Goal: Check status

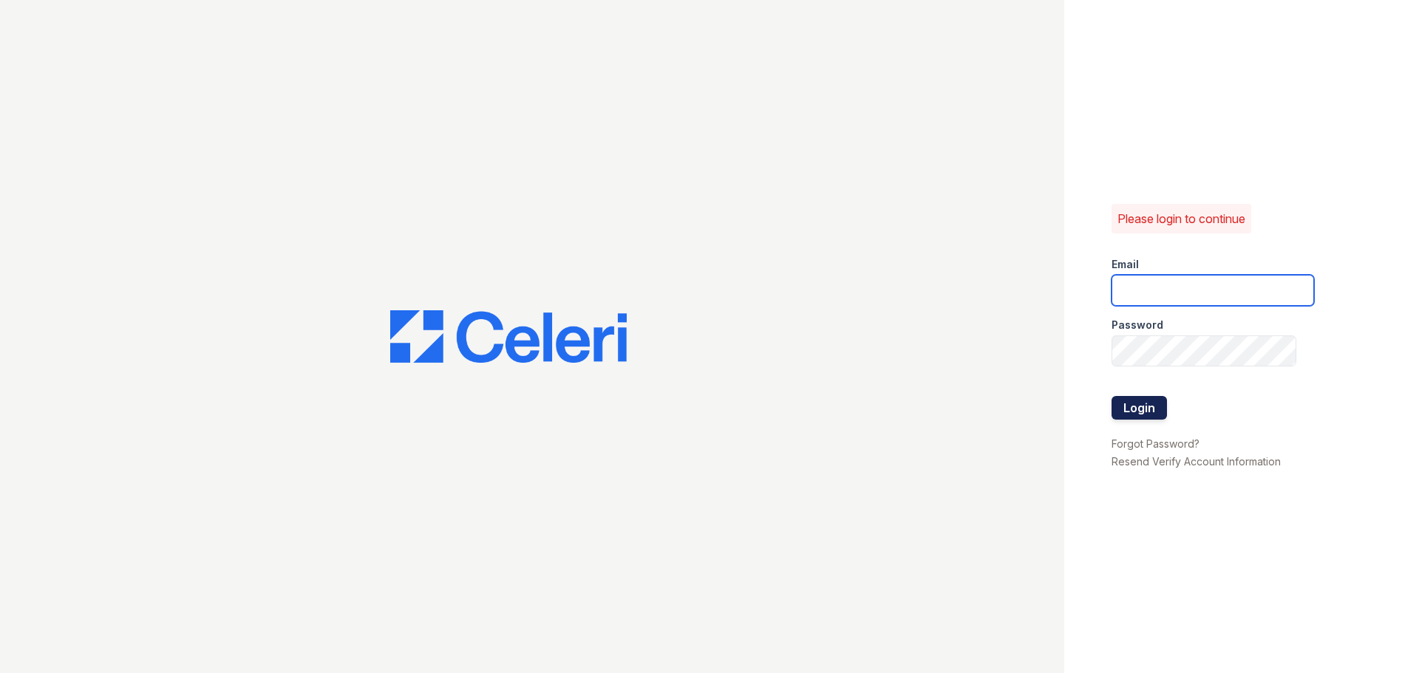
type input "[EMAIL_ADDRESS][DOMAIN_NAME]"
click at [1154, 417] on button "Login" at bounding box center [1138, 408] width 55 height 24
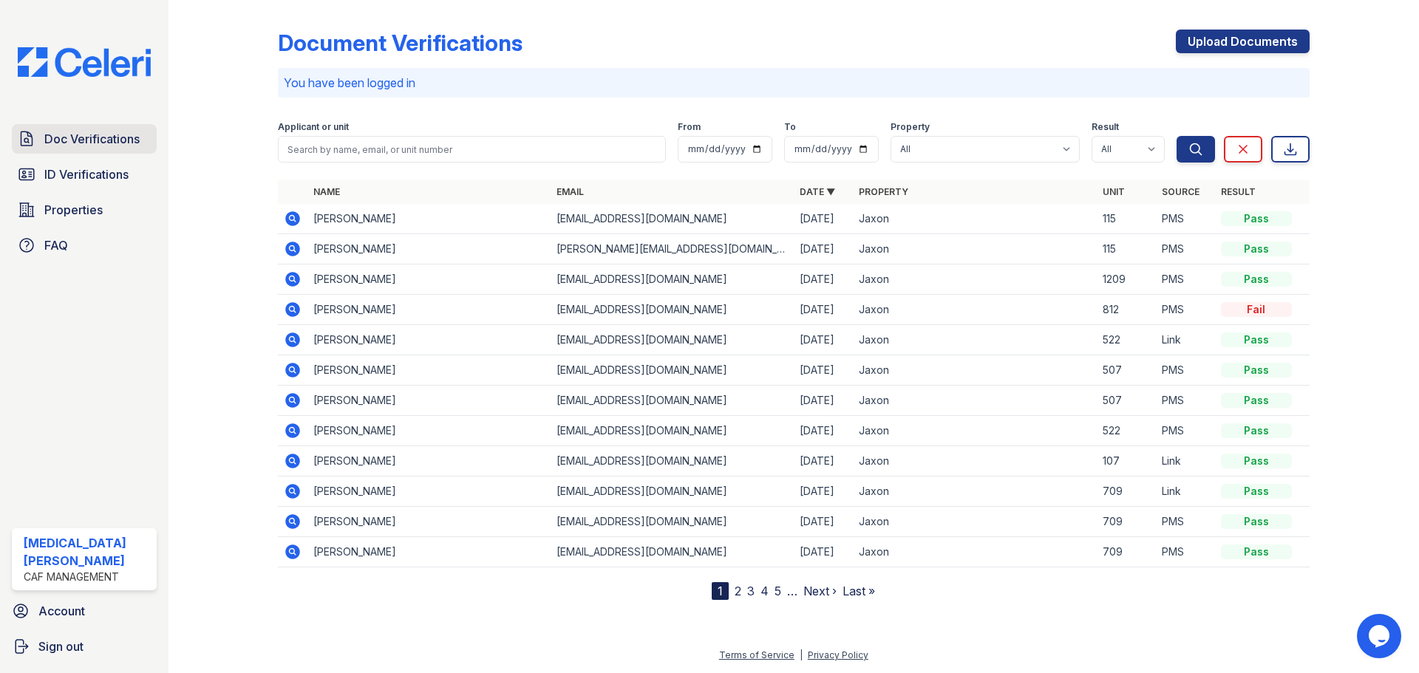
click at [116, 137] on span "Doc Verifications" at bounding box center [91, 139] width 95 height 18
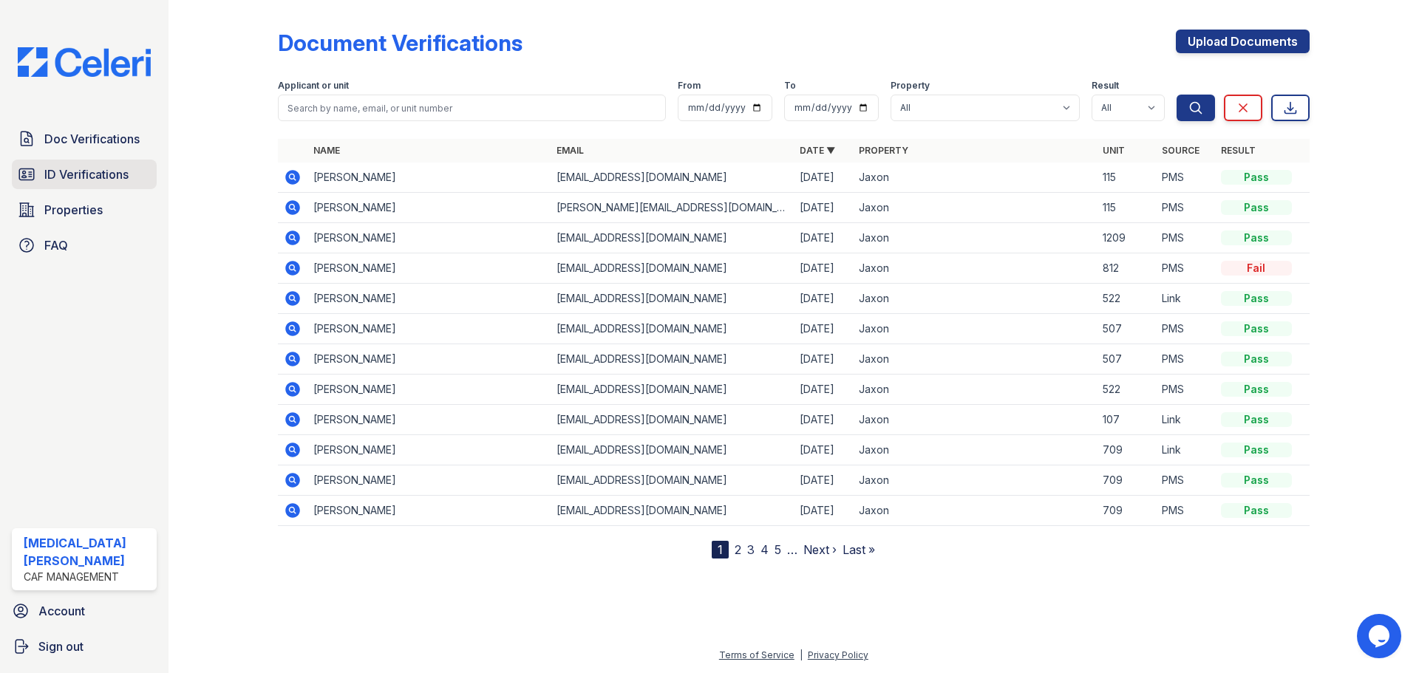
click at [47, 186] on link "ID Verifications" at bounding box center [84, 175] width 145 height 30
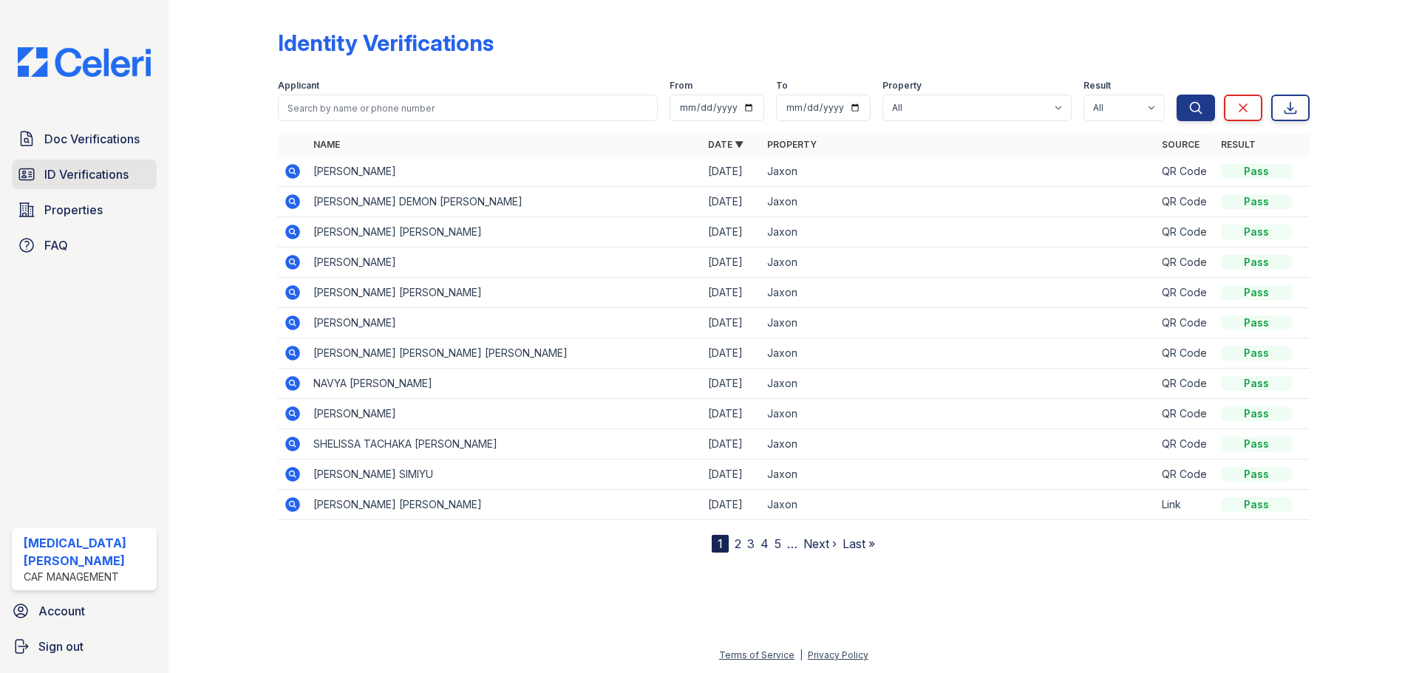
click at [98, 166] on span "ID Verifications" at bounding box center [86, 175] width 84 height 18
click at [738, 536] on span "2" at bounding box center [738, 544] width 7 height 18
click at [738, 547] on link "2" at bounding box center [738, 544] width 7 height 15
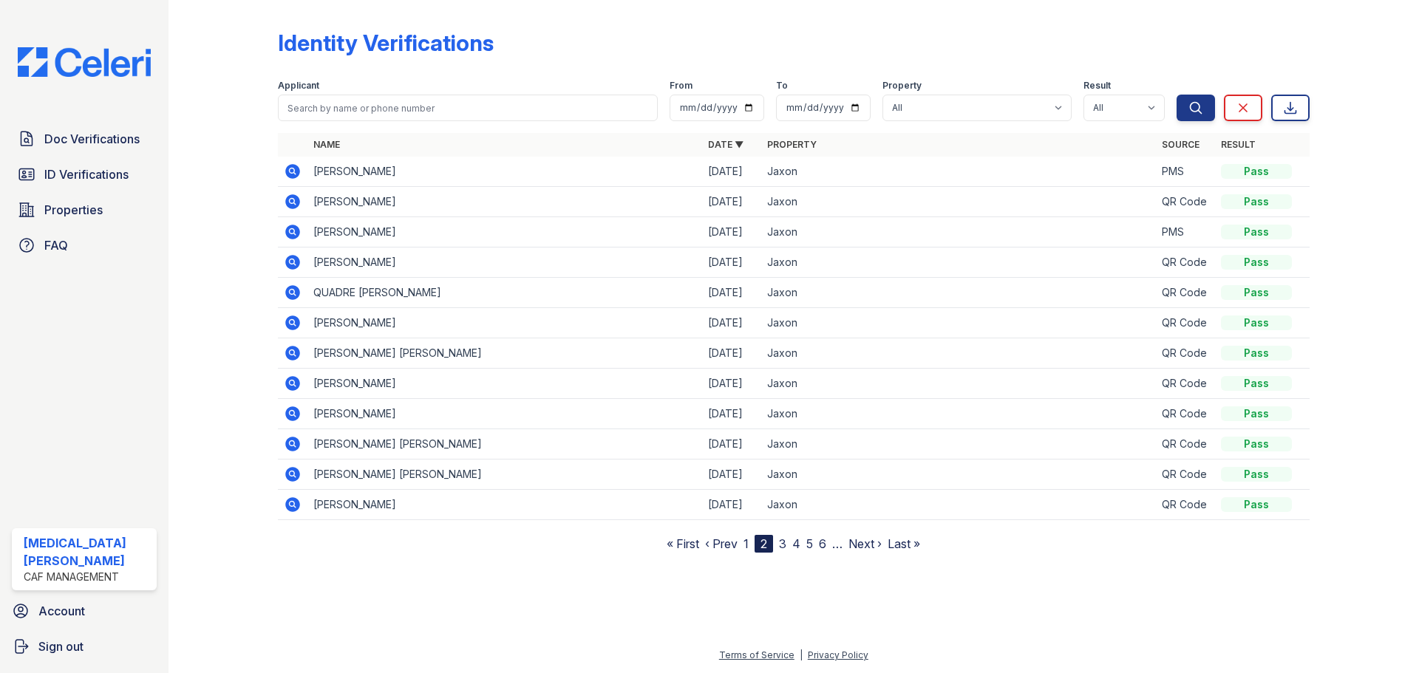
click at [726, 543] on link "‹ Prev" at bounding box center [721, 544] width 33 height 15
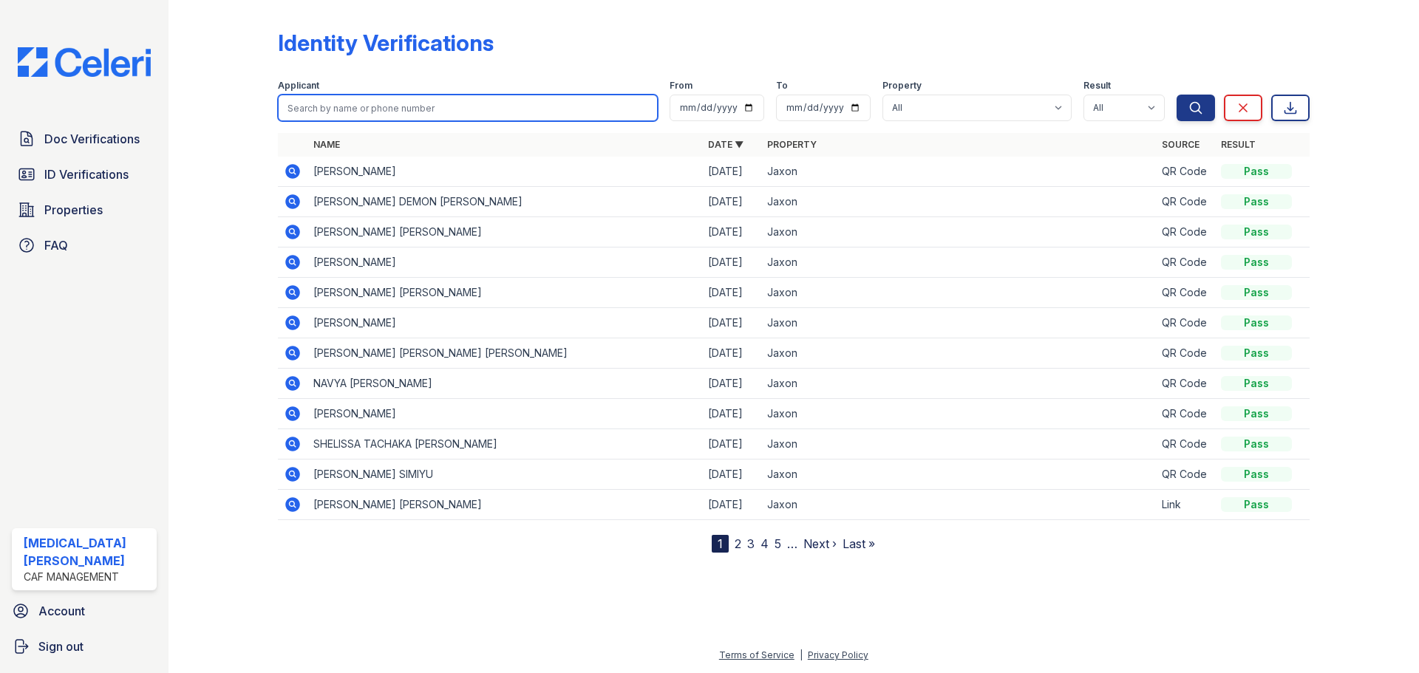
click at [406, 112] on input "search" at bounding box center [468, 108] width 380 height 27
type input "mcbride"
click at [1176, 95] on button "Search" at bounding box center [1195, 108] width 38 height 27
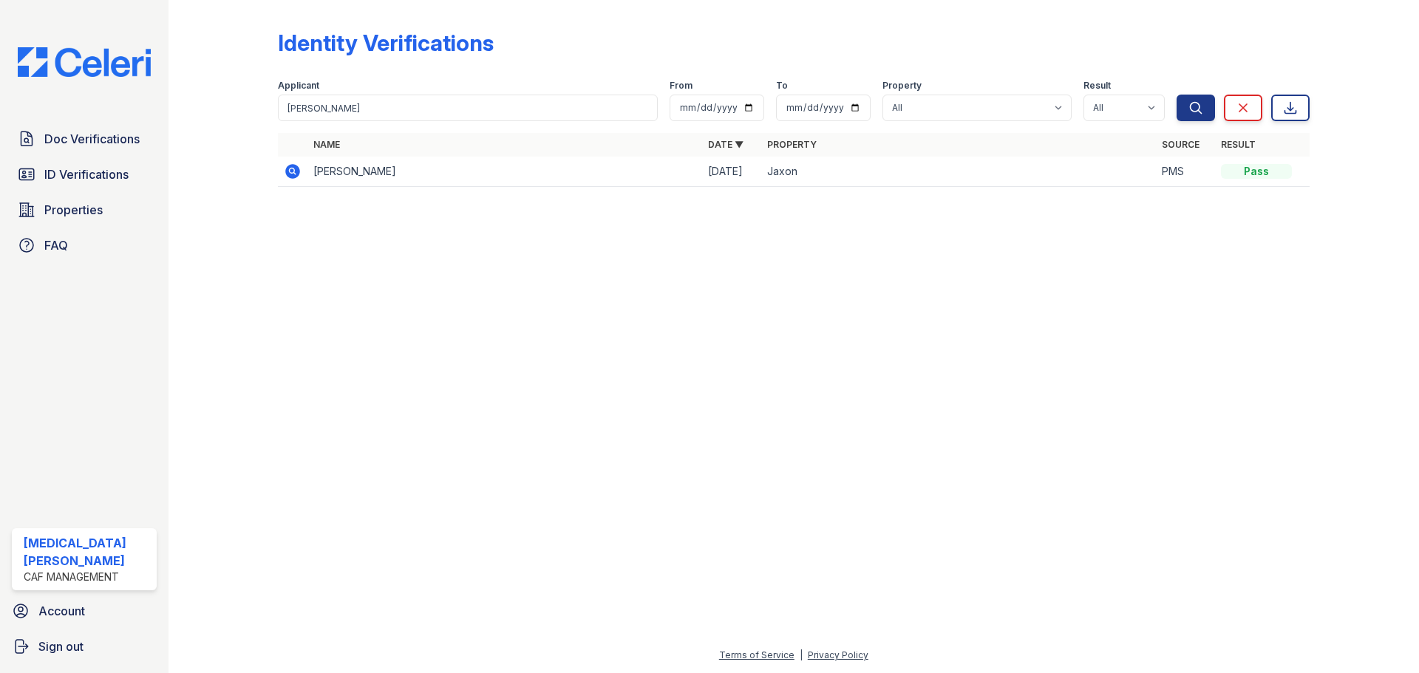
click at [296, 168] on icon at bounding box center [292, 171] width 15 height 15
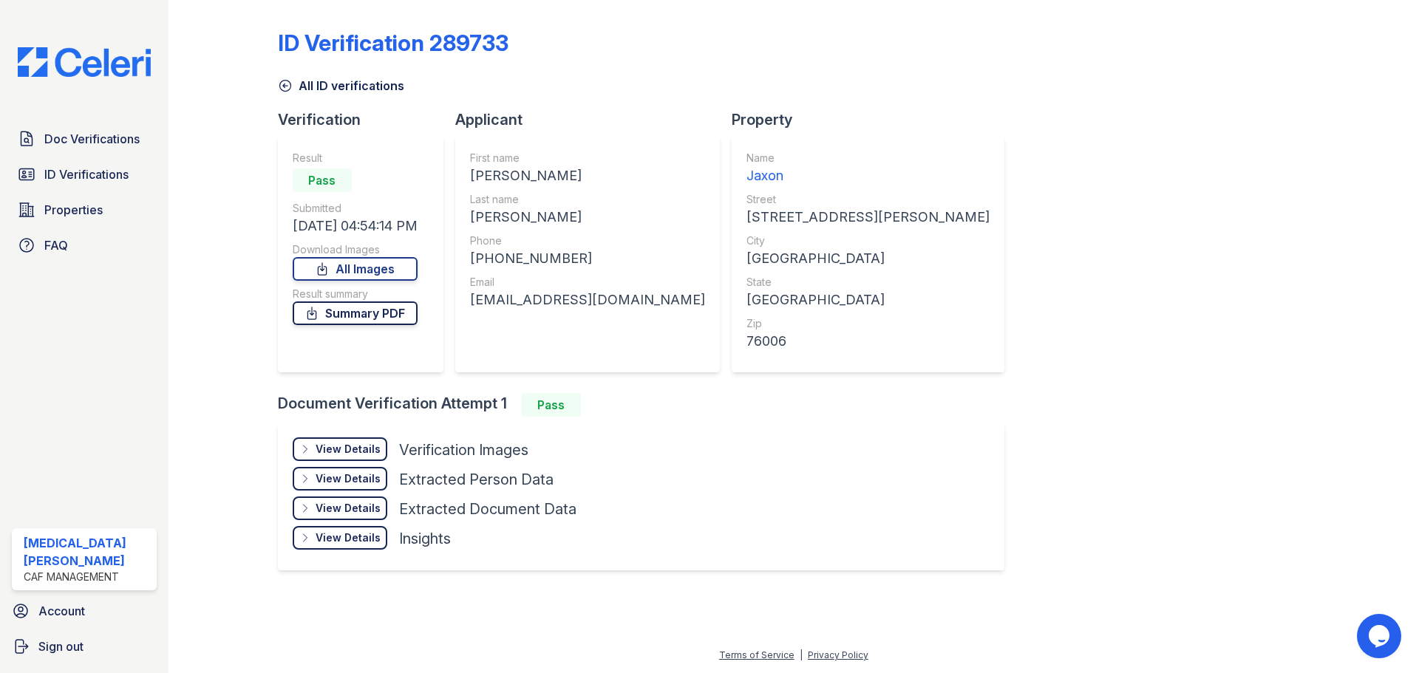
click at [352, 320] on link "Summary PDF" at bounding box center [355, 314] width 125 height 24
